Goal: Find contact information: Find contact information

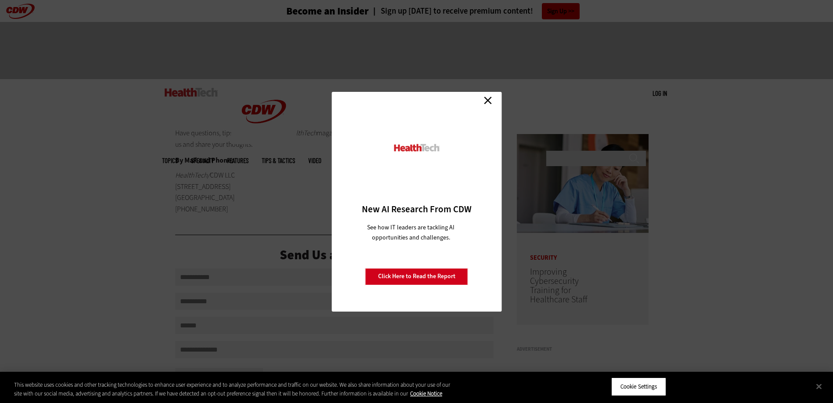
click at [484, 96] on link "Close" at bounding box center [487, 100] width 13 height 13
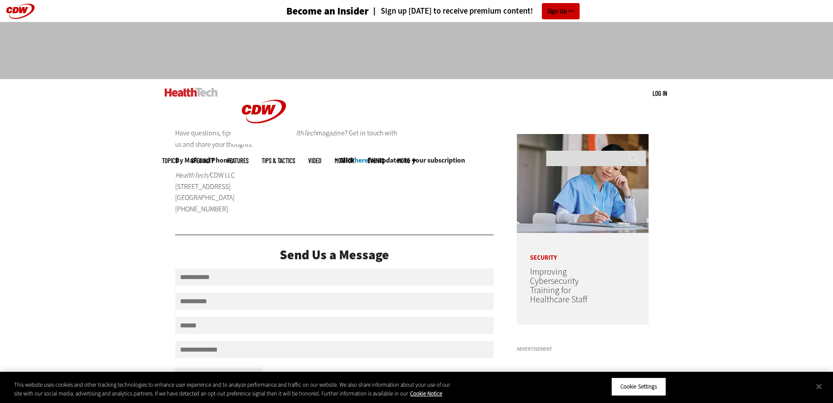
click at [248, 157] on link "Features" at bounding box center [238, 160] width 22 height 7
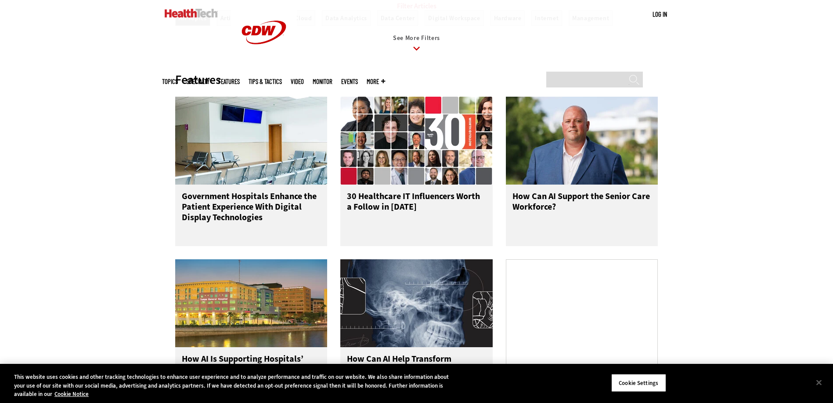
scroll to position [439, 0]
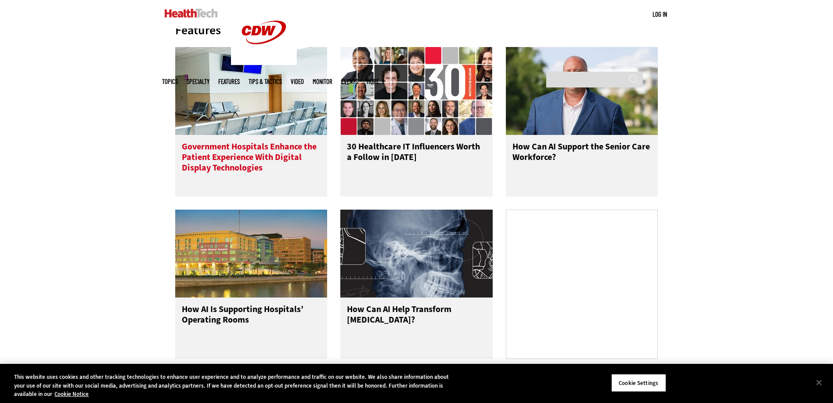
click at [277, 167] on h3 "Government Hospitals Enhance the Patient Experience With Digital Display Techno…" at bounding box center [251, 158] width 139 height 35
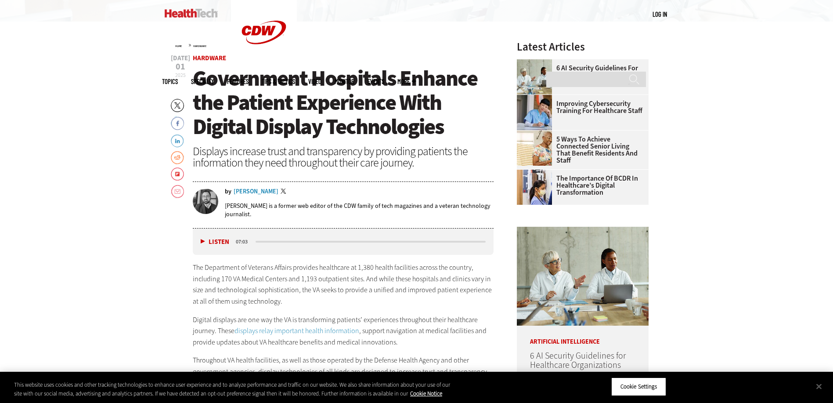
scroll to position [351, 0]
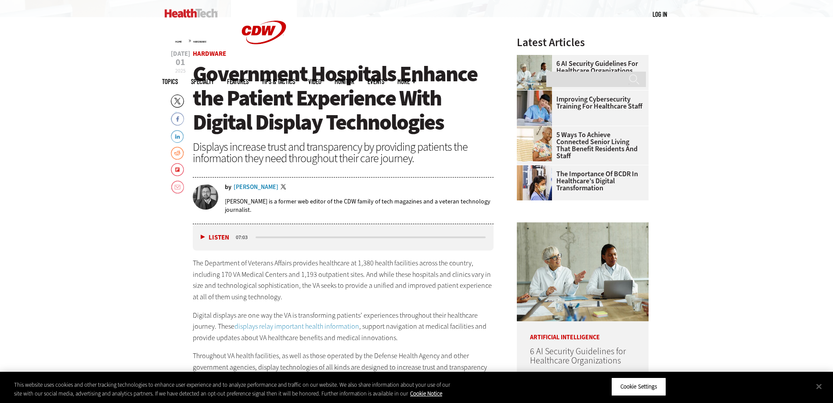
click at [247, 186] on div "[PERSON_NAME]" at bounding box center [256, 187] width 45 height 6
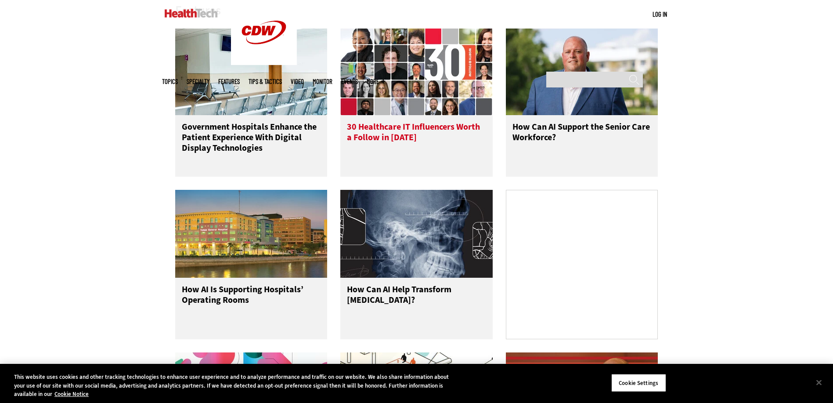
scroll to position [439, 0]
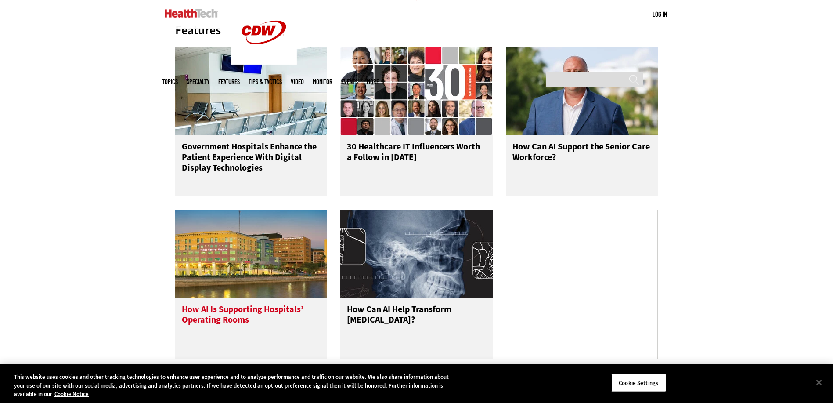
click at [248, 311] on div "How AI Is Supporting Hospitals’ Operating Rooms" at bounding box center [251, 327] width 152 height 61
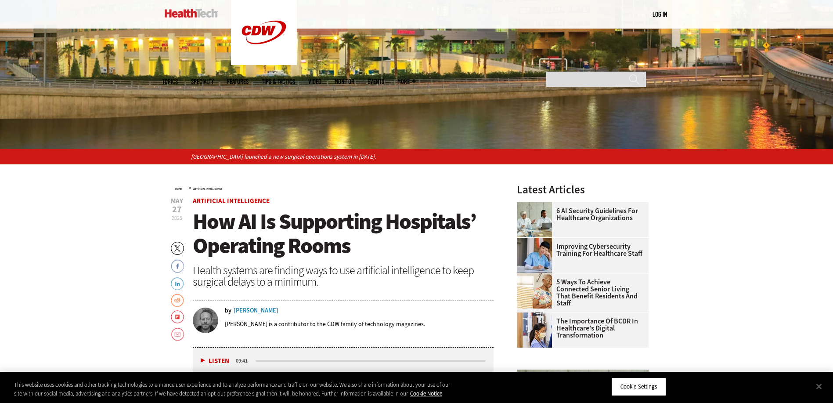
click at [238, 310] on div "Chris Hayhurst" at bounding box center [256, 310] width 45 height 6
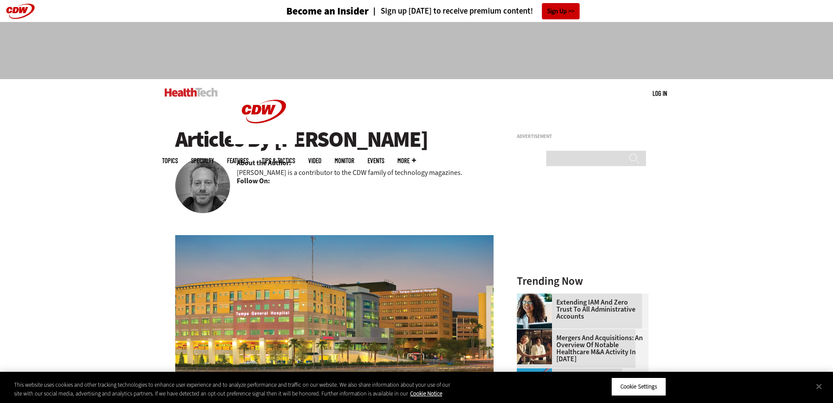
click at [178, 157] on span "Topics" at bounding box center [170, 160] width 16 height 7
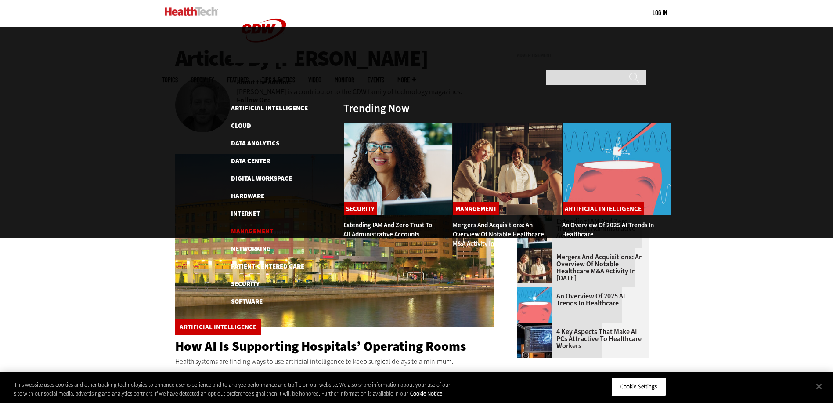
scroll to position [88, 0]
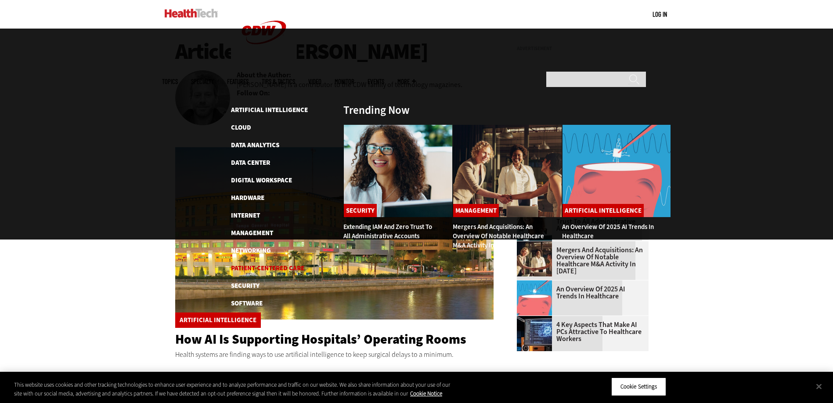
click at [265, 263] on link "Patient-Centered Care" at bounding box center [267, 267] width 73 height 9
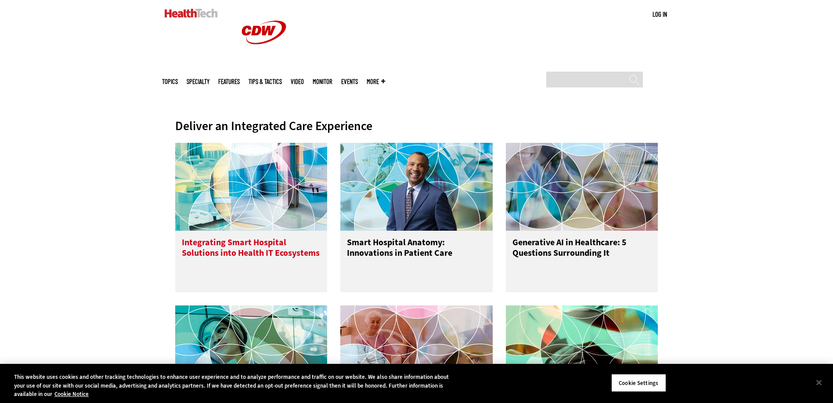
scroll to position [307, 0]
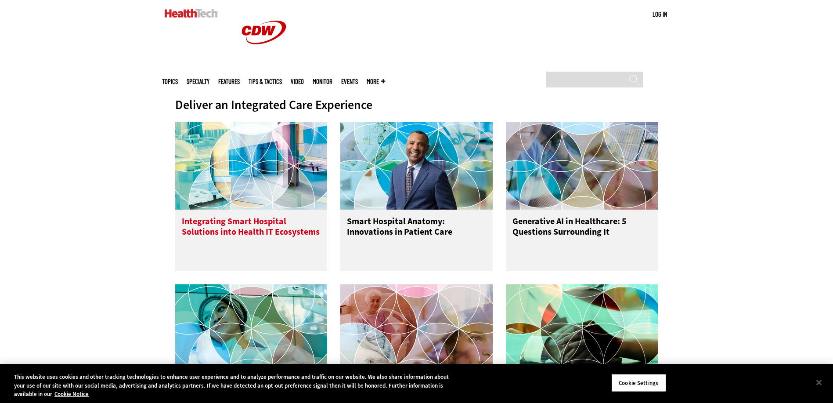
click at [244, 222] on h3 "Integrating Smart Hospital Solutions into Health IT Ecosystems" at bounding box center [251, 233] width 139 height 35
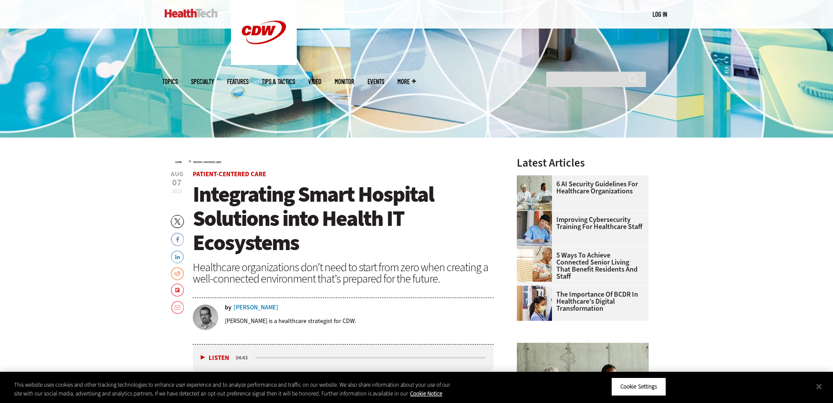
scroll to position [263, 0]
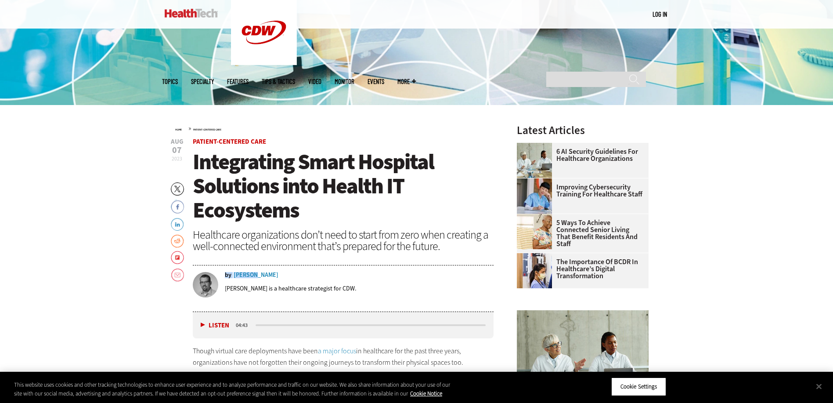
drag, startPoint x: 278, startPoint y: 276, endPoint x: 252, endPoint y: 272, distance: 27.0
click at [252, 272] on div "by Josh Peacock" at bounding box center [359, 275] width 269 height 6
click at [254, 272] on div "Josh Peacock" at bounding box center [256, 275] width 45 height 6
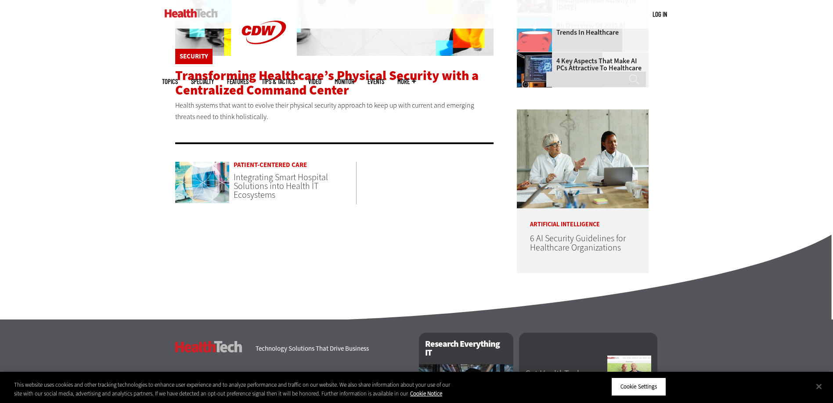
scroll to position [480, 0]
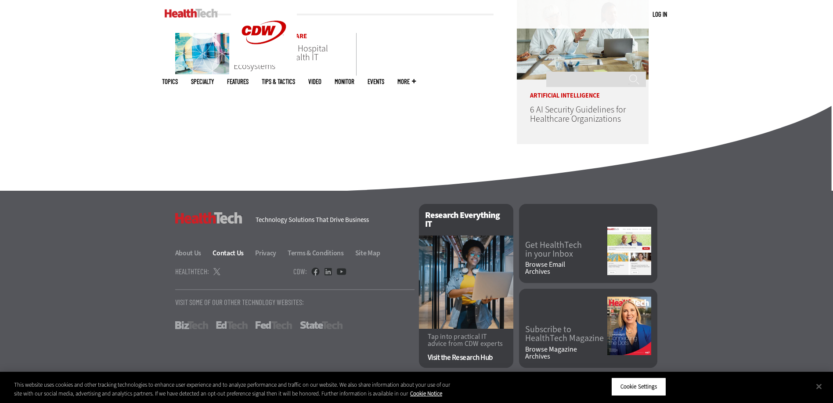
click at [224, 257] on link "Contact Us" at bounding box center [232, 252] width 41 height 9
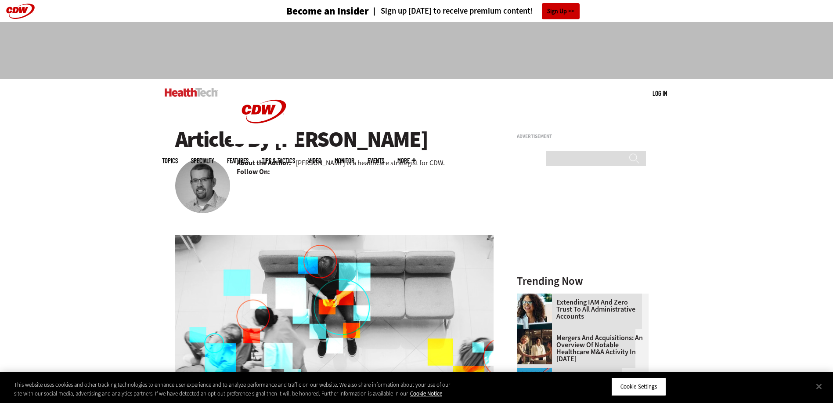
click at [262, 173] on b "Follow On:" at bounding box center [253, 172] width 33 height 10
drag, startPoint x: 399, startPoint y: 139, endPoint x: 281, endPoint y: 140, distance: 118.1
click at [281, 140] on h1 "Articles By [PERSON_NAME]" at bounding box center [334, 139] width 319 height 24
drag, startPoint x: 281, startPoint y: 140, endPoint x: 276, endPoint y: 140, distance: 4.4
click at [276, 140] on h1 "Articles By [PERSON_NAME]" at bounding box center [334, 139] width 319 height 24
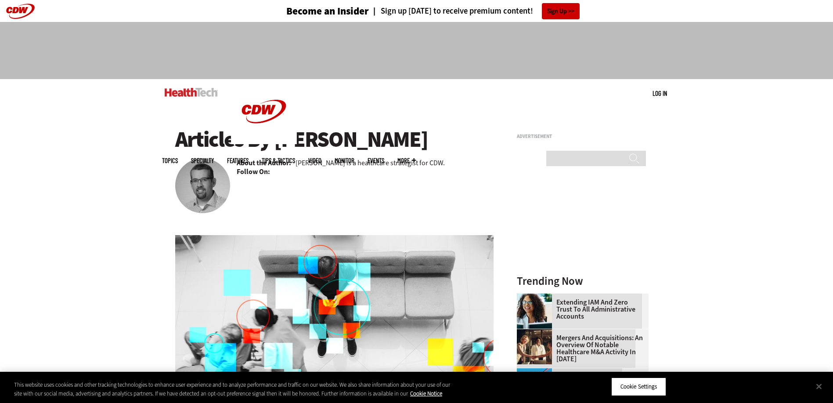
drag, startPoint x: 278, startPoint y: 140, endPoint x: 392, endPoint y: 128, distance: 114.3
click at [392, 128] on h1 "Articles By Josh Peacock" at bounding box center [334, 139] width 319 height 24
copy h1 "Josh Peacock"
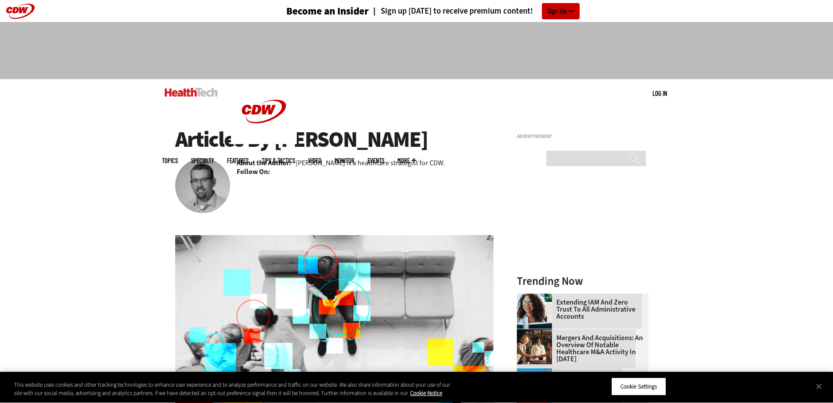
click at [274, 180] on div "Security Transforming Healthcare’s Physical Security with a Centralized Command…" at bounding box center [334, 329] width 319 height 302
click at [189, 181] on div "Security Transforming Healthcare’s Physical Security with a Centralized Command…" at bounding box center [334, 329] width 319 height 302
click at [276, 131] on h1 "Articles By [PERSON_NAME]" at bounding box center [334, 139] width 319 height 24
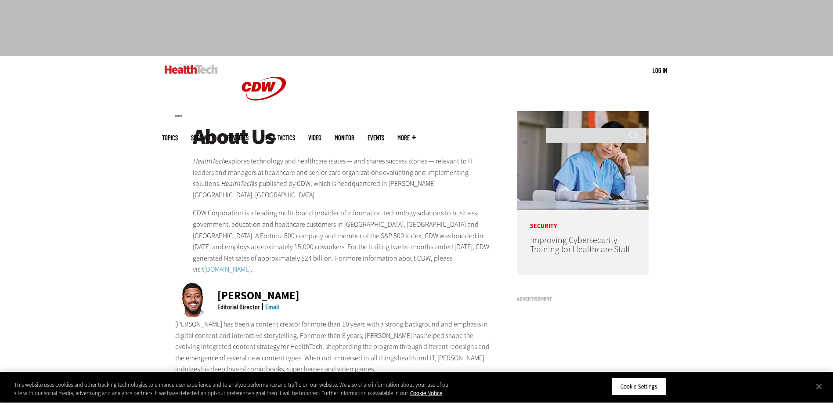
scroll to position [44, 0]
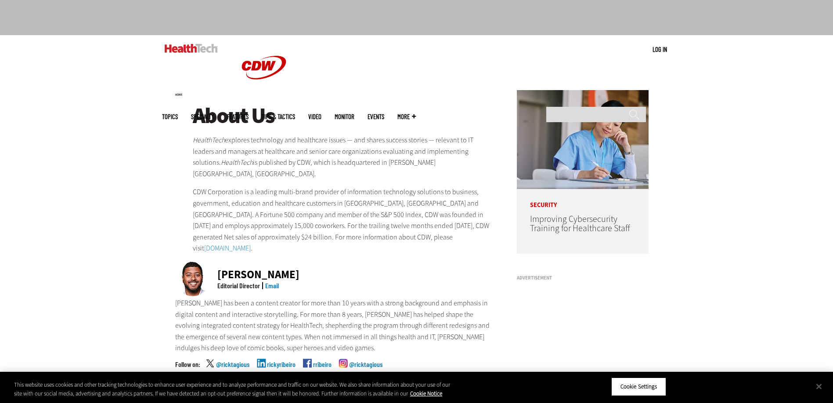
click at [271, 281] on link "Email" at bounding box center [272, 285] width 14 height 8
